Goal: Task Accomplishment & Management: Manage account settings

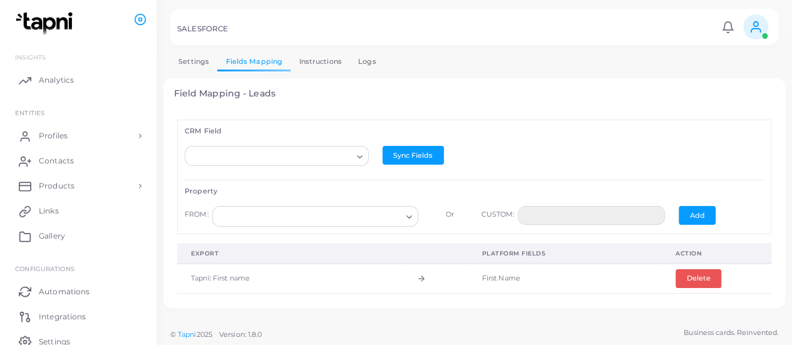
scroll to position [413, 0]
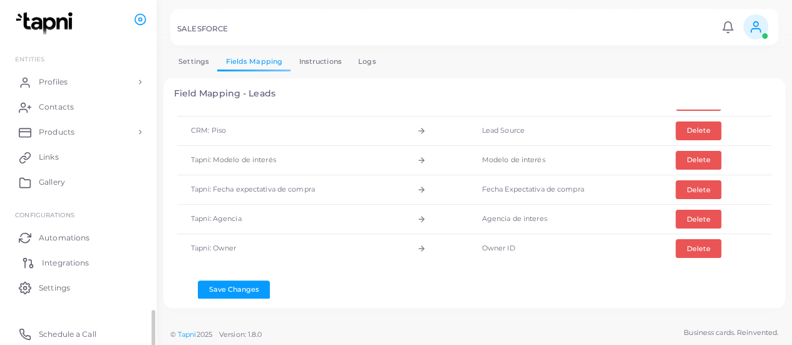
click at [66, 266] on span "Integrations" at bounding box center [65, 262] width 47 height 11
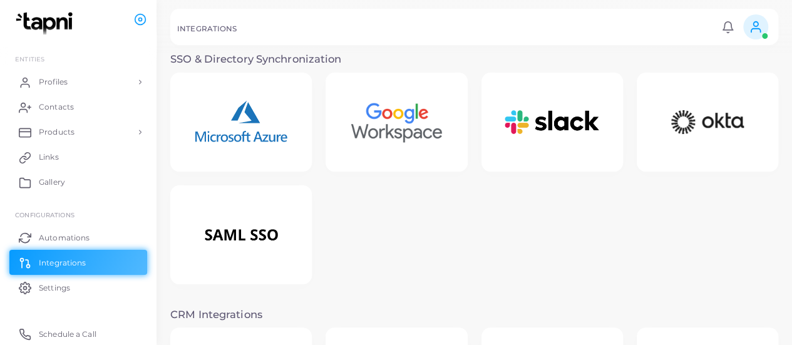
scroll to position [165, 0]
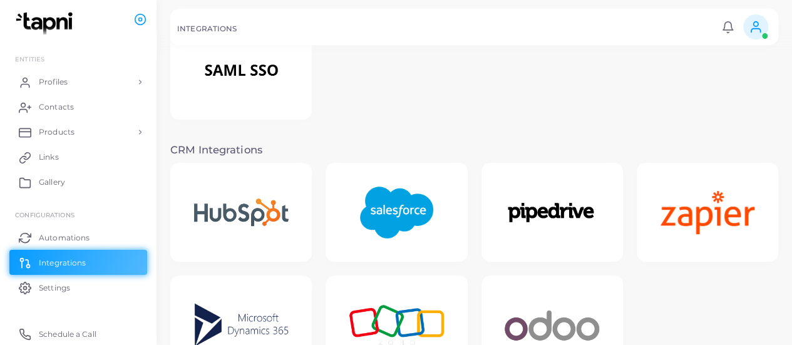
click at [401, 206] on img at bounding box center [396, 213] width 100 height 78
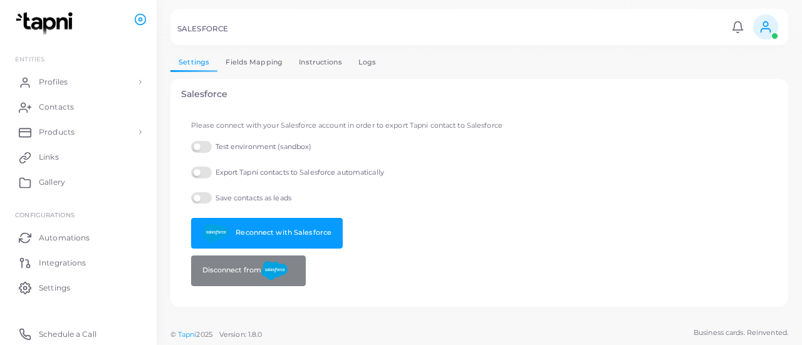
click at [242, 63] on link "Fields Mapping" at bounding box center [253, 62] width 73 height 18
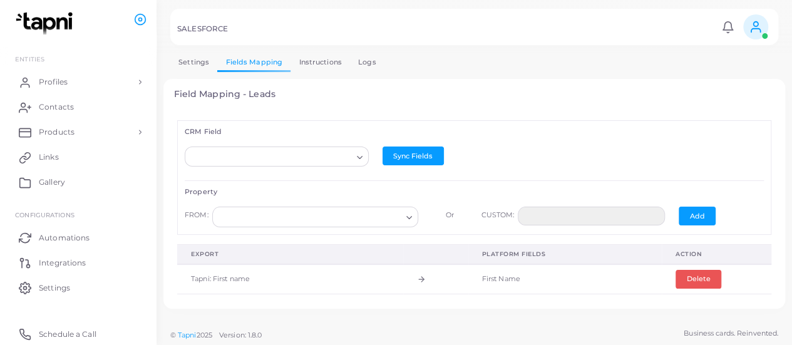
click at [356, 64] on link "Logs" at bounding box center [367, 62] width 34 height 18
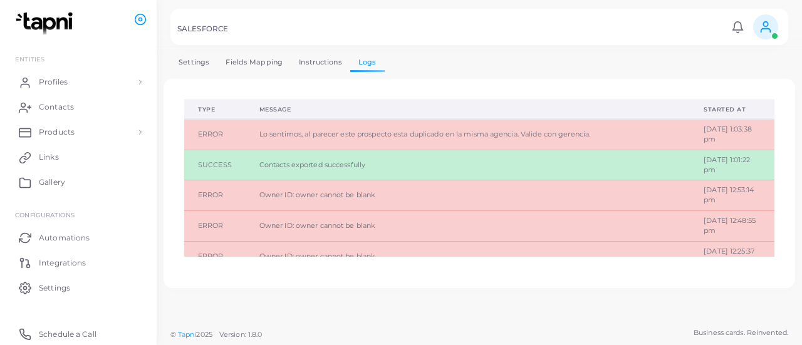
click at [251, 61] on link "Fields Mapping" at bounding box center [253, 62] width 73 height 18
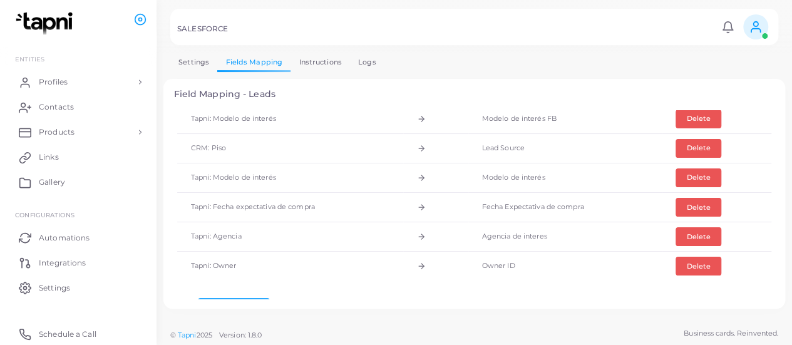
scroll to position [397, 0]
click at [74, 109] on span "Contacts" at bounding box center [59, 106] width 35 height 11
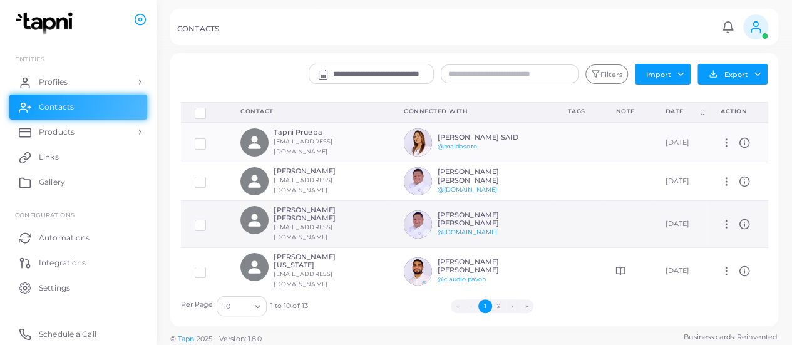
scroll to position [226, 0]
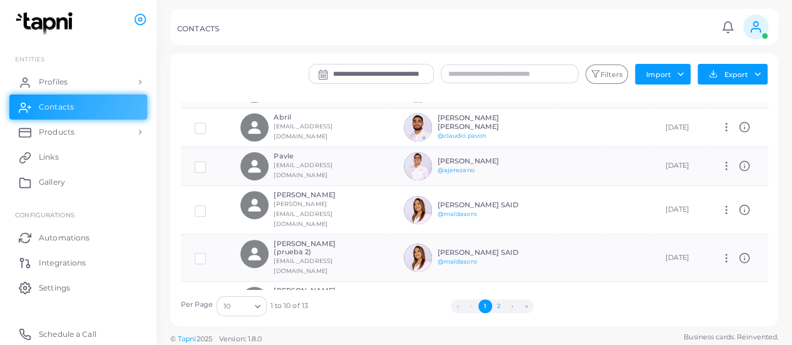
click at [496, 305] on button "2" at bounding box center [499, 306] width 14 height 14
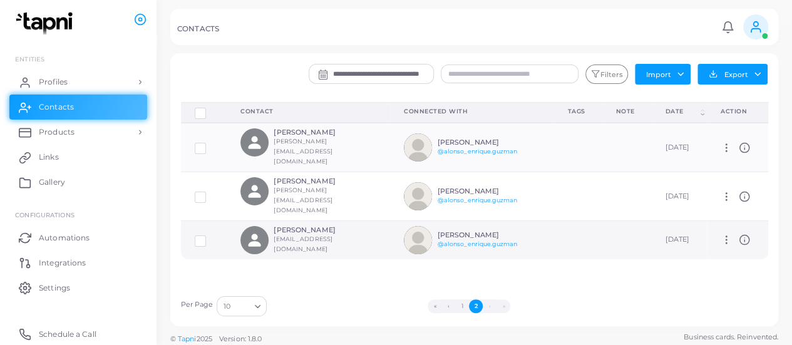
click at [294, 226] on div "[PERSON_NAME] [EMAIL_ADDRESS][DOMAIN_NAME]" at bounding box center [320, 240] width 92 height 28
click at [726, 240] on circle at bounding box center [726, 240] width 1 height 1
click at [751, 236] on span "Manage" at bounding box center [758, 236] width 29 height 10
type input "**********"
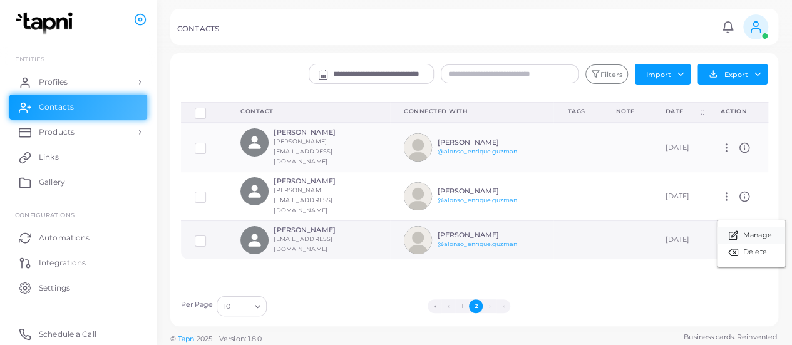
type input "*********"
type input "**********"
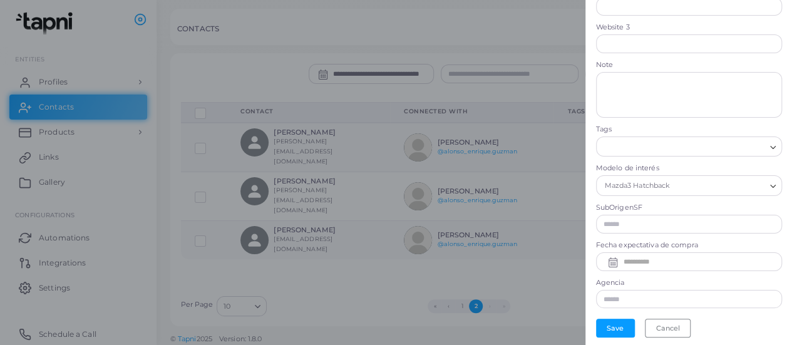
scroll to position [3, 0]
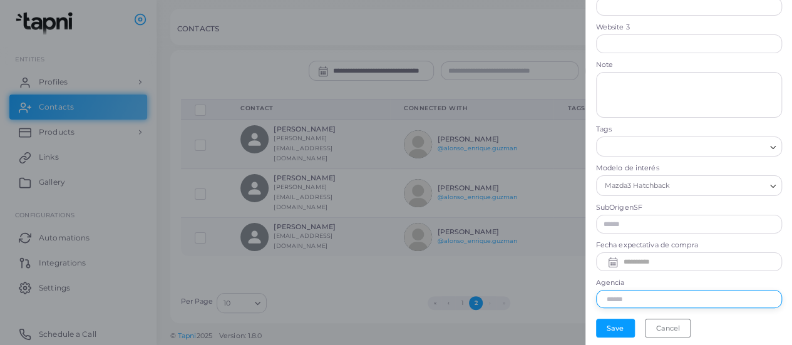
click at [653, 295] on input "text" at bounding box center [689, 299] width 186 height 19
type input "**********"
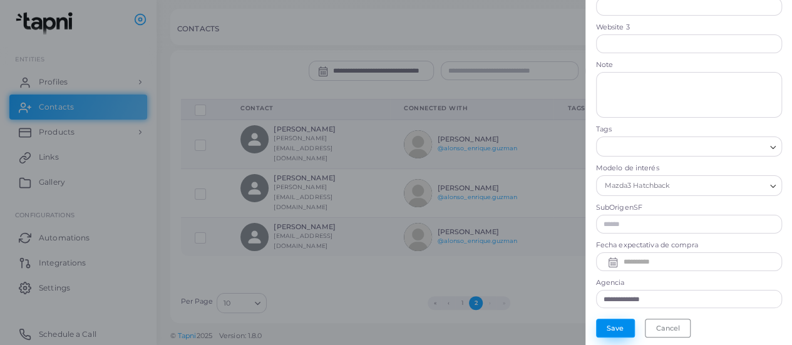
click at [611, 323] on button "Save" at bounding box center [615, 328] width 39 height 19
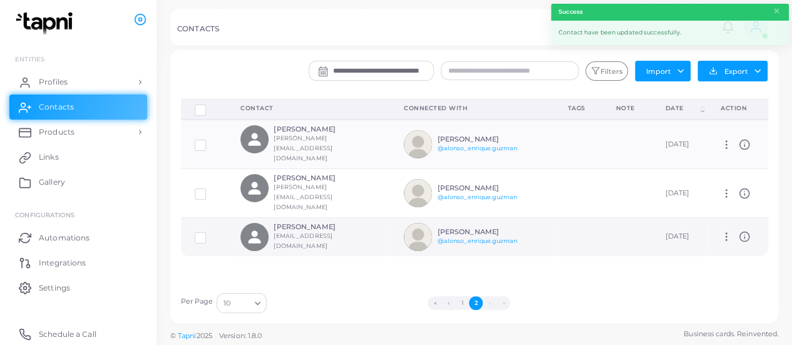
click at [210, 233] on label at bounding box center [210, 233] width 0 height 0
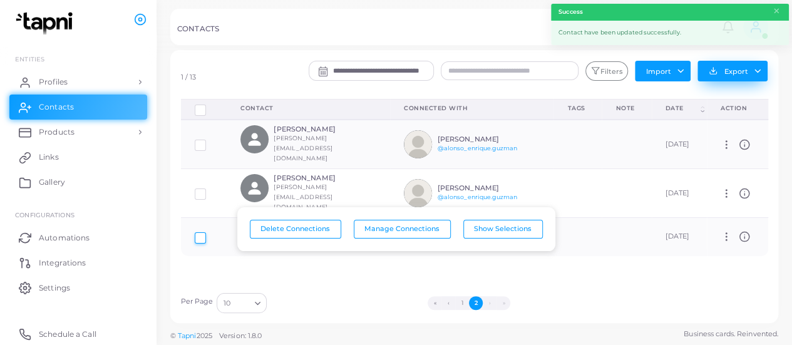
click at [764, 71] on button "Export" at bounding box center [733, 71] width 70 height 21
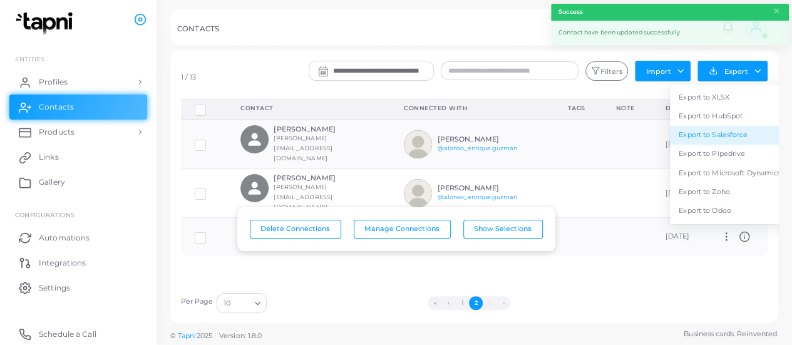
click at [723, 127] on link "Export to Salesforce" at bounding box center [730, 135] width 120 height 19
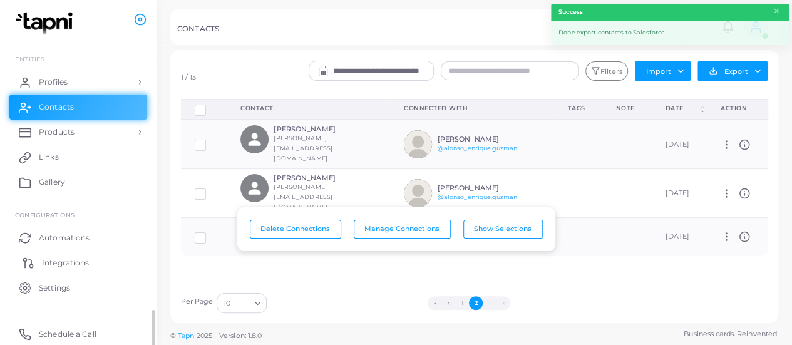
click at [57, 262] on span "Integrations" at bounding box center [65, 262] width 47 height 11
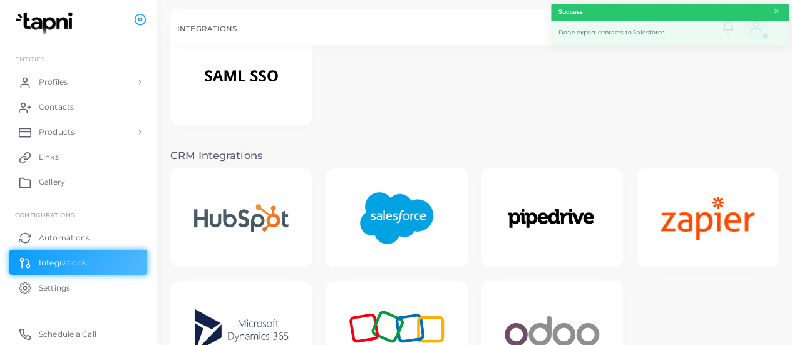
scroll to position [163, 0]
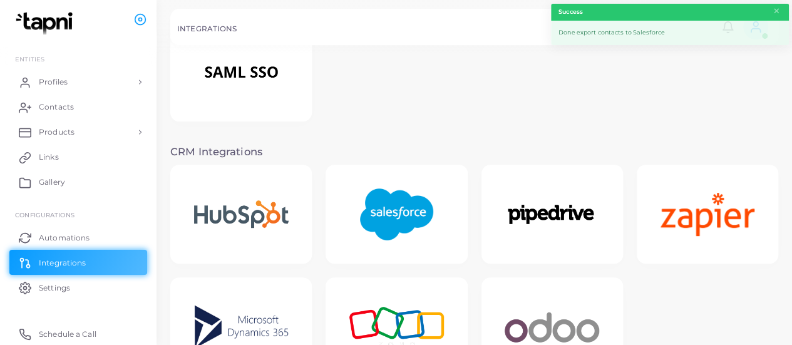
click at [433, 196] on img at bounding box center [396, 214] width 100 height 78
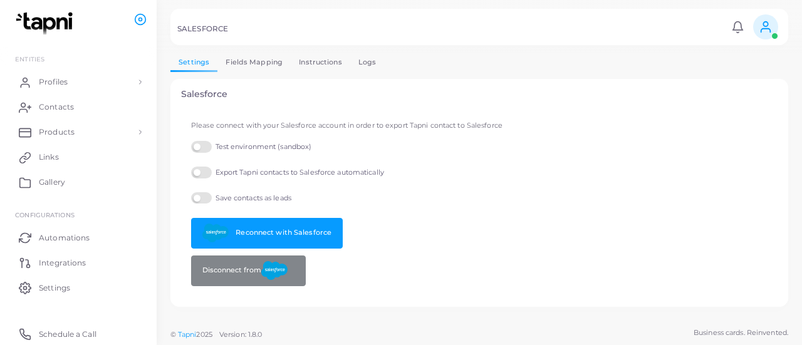
click at [334, 61] on link "Instructions" at bounding box center [321, 62] width 60 height 18
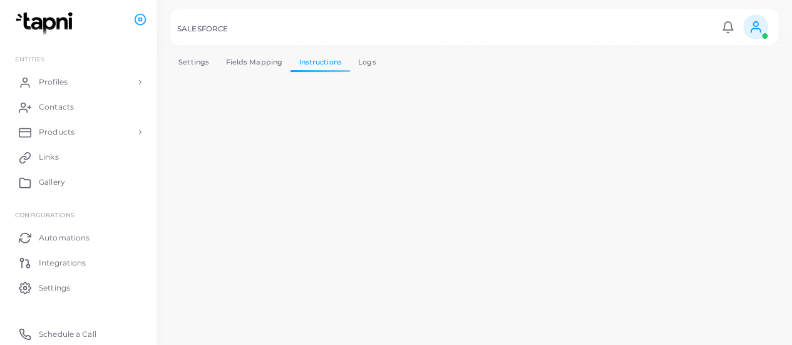
click at [362, 58] on link "Logs" at bounding box center [367, 62] width 34 height 18
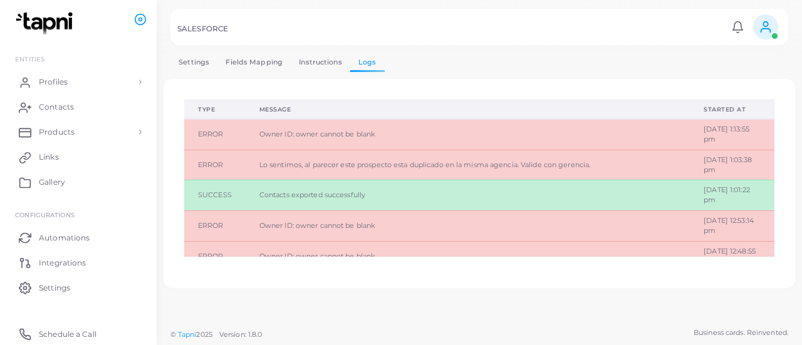
click at [193, 63] on link "Settings" at bounding box center [193, 62] width 47 height 18
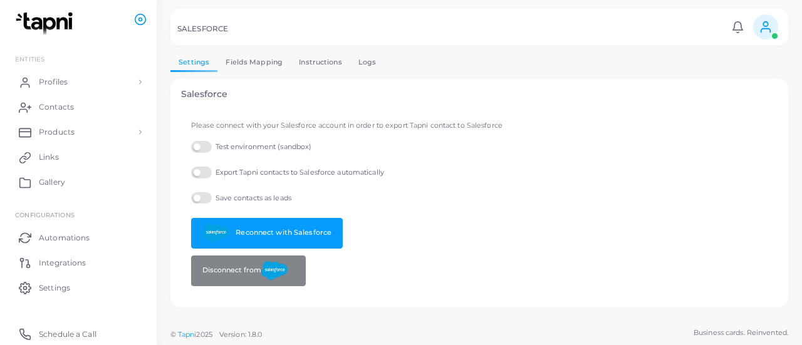
click at [248, 73] on div "Settings Fields Mapping Instructions Logs Salesforce Please connect with your S…" at bounding box center [479, 180] width 618 height 254
click at [254, 55] on link "Fields Mapping" at bounding box center [253, 62] width 73 height 18
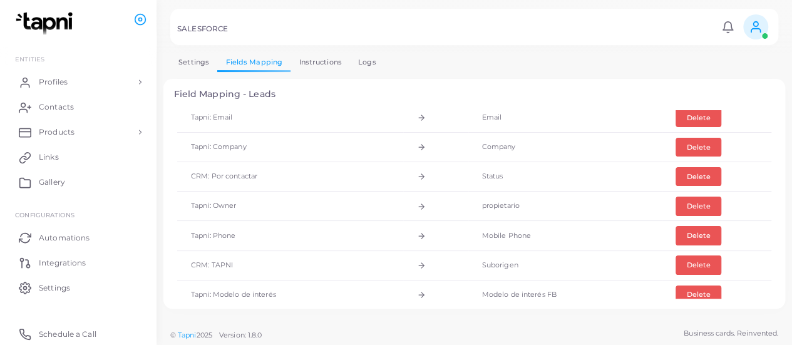
scroll to position [413, 0]
